Goal: Information Seeking & Learning: Learn about a topic

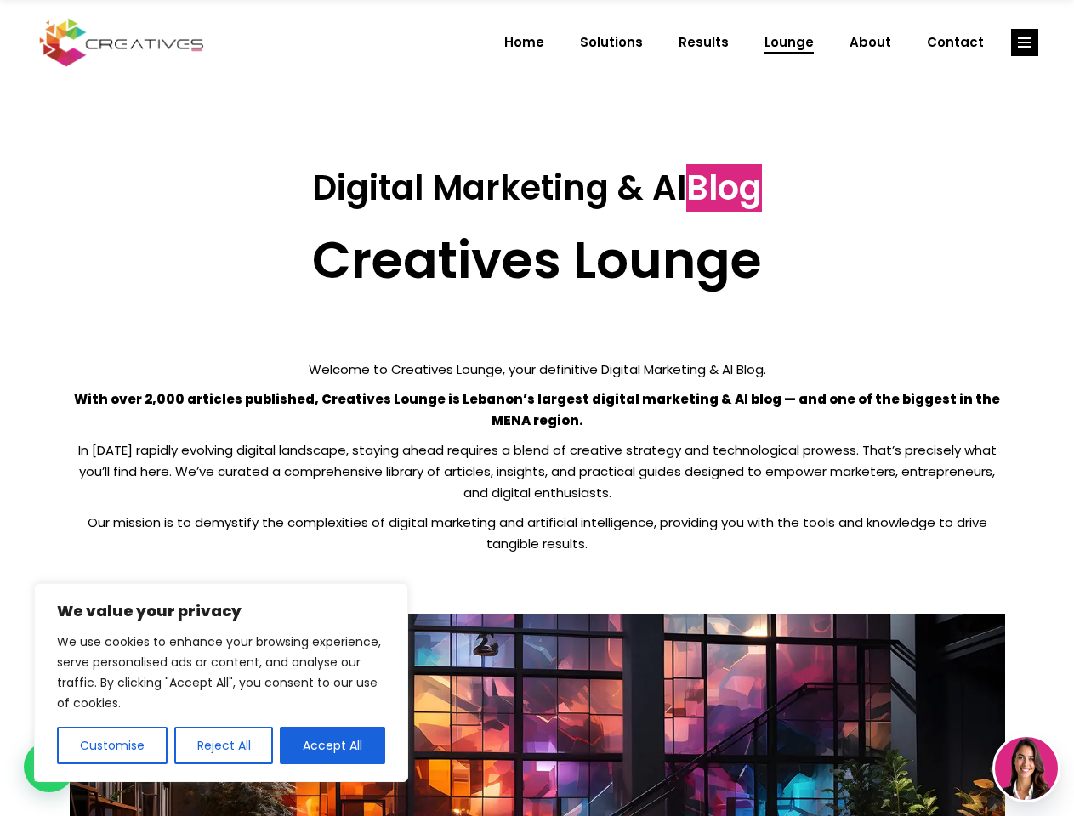
click at [537, 408] on p "With over 2,000 articles published, Creatives Lounge is Lebanon’s largest digit…" at bounding box center [538, 410] width 936 height 43
click at [111, 746] on button "Customise" at bounding box center [112, 745] width 111 height 37
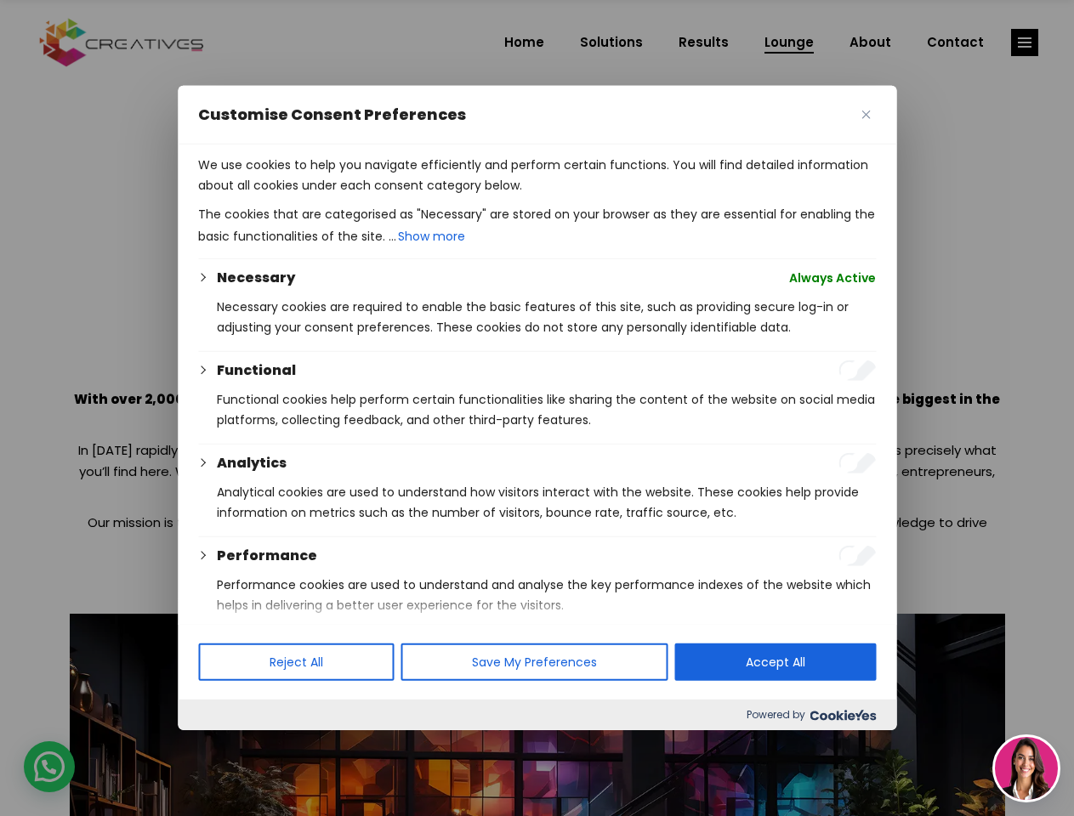
click at [223, 746] on div at bounding box center [537, 408] width 1074 height 816
click at [333, 196] on p "We use cookies to help you navigate efficiently and perform certain functions. …" at bounding box center [537, 175] width 678 height 41
click at [1025, 43] on div at bounding box center [537, 408] width 1074 height 816
click at [1027, 769] on img at bounding box center [1026, 768] width 63 height 63
